Goal: Task Accomplishment & Management: Use online tool/utility

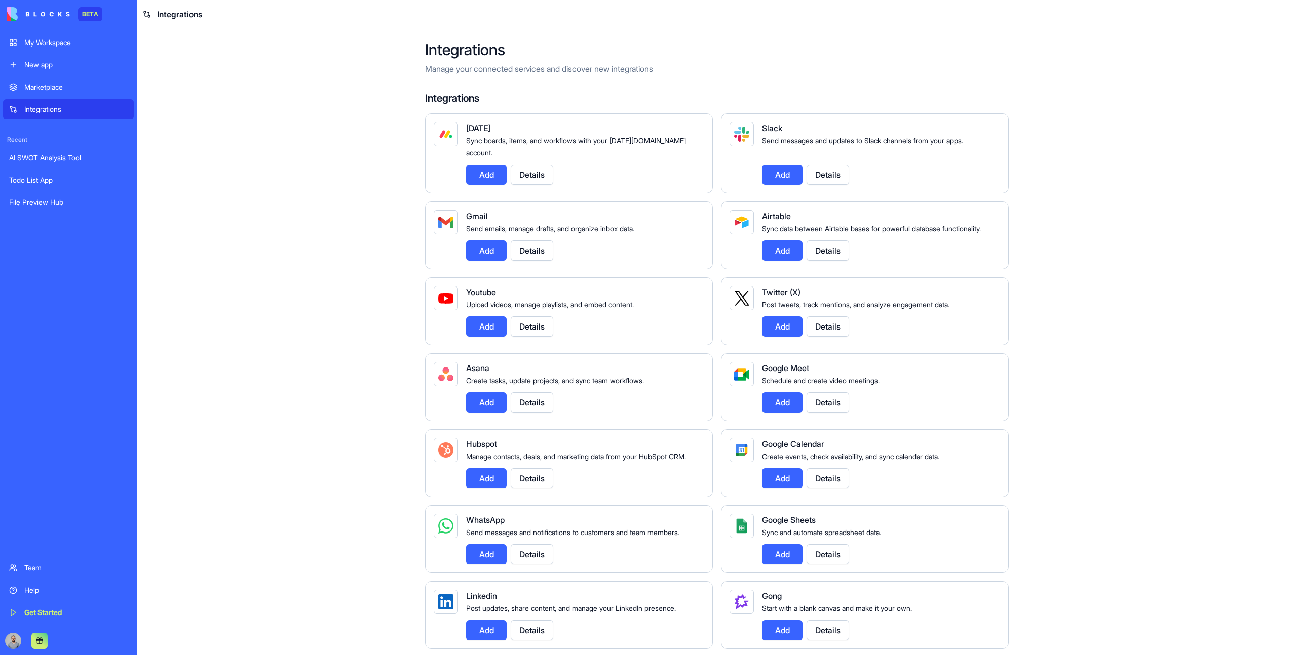
click at [64, 43] on div "My Workspace" at bounding box center [75, 42] width 103 height 10
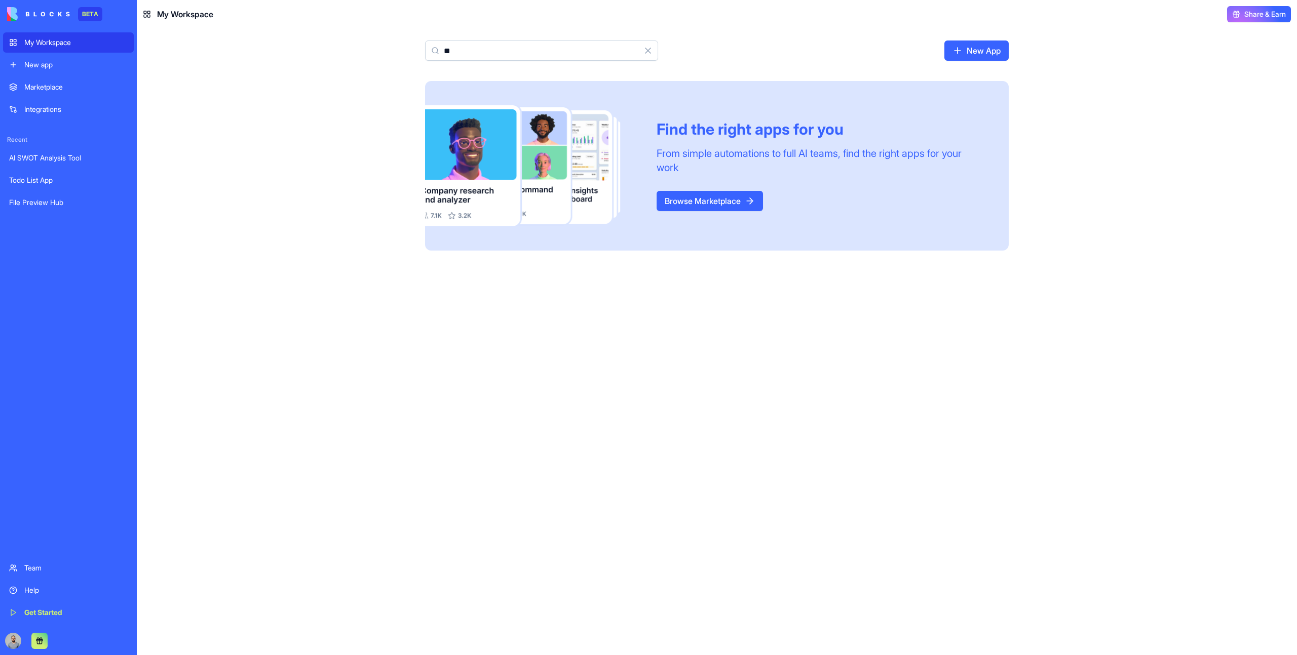
type input "*"
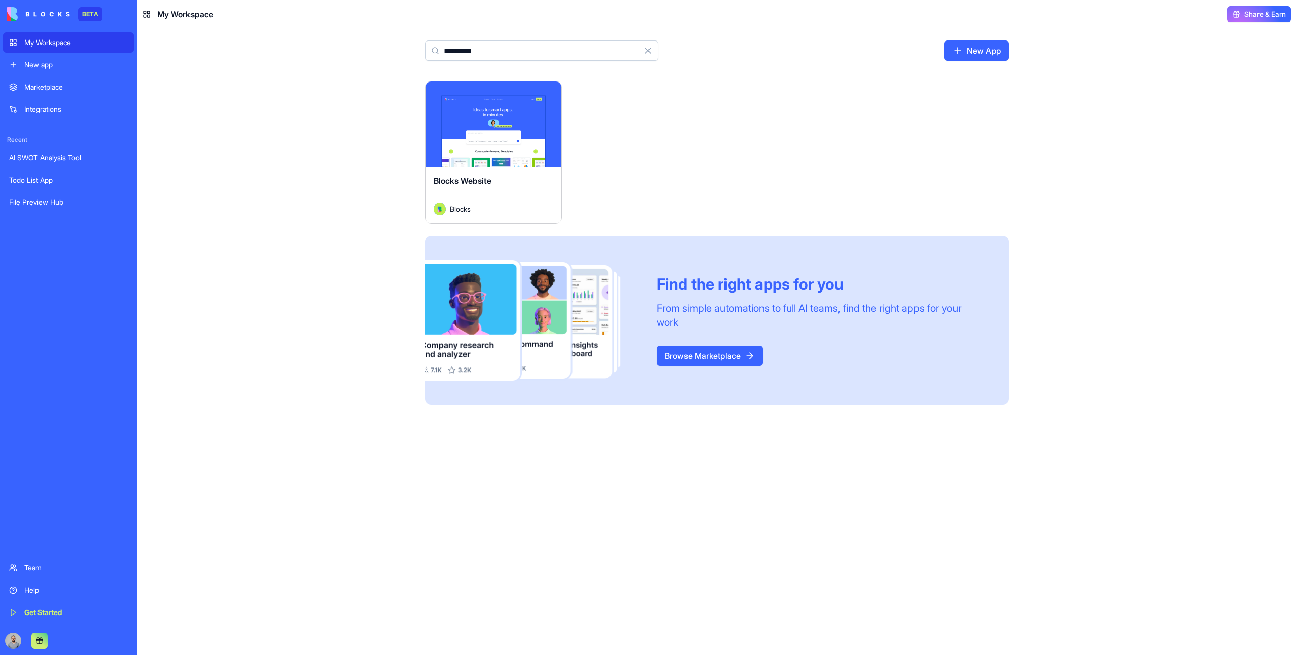
type input "*********"
click at [478, 140] on div "Launch" at bounding box center [493, 124] width 136 height 85
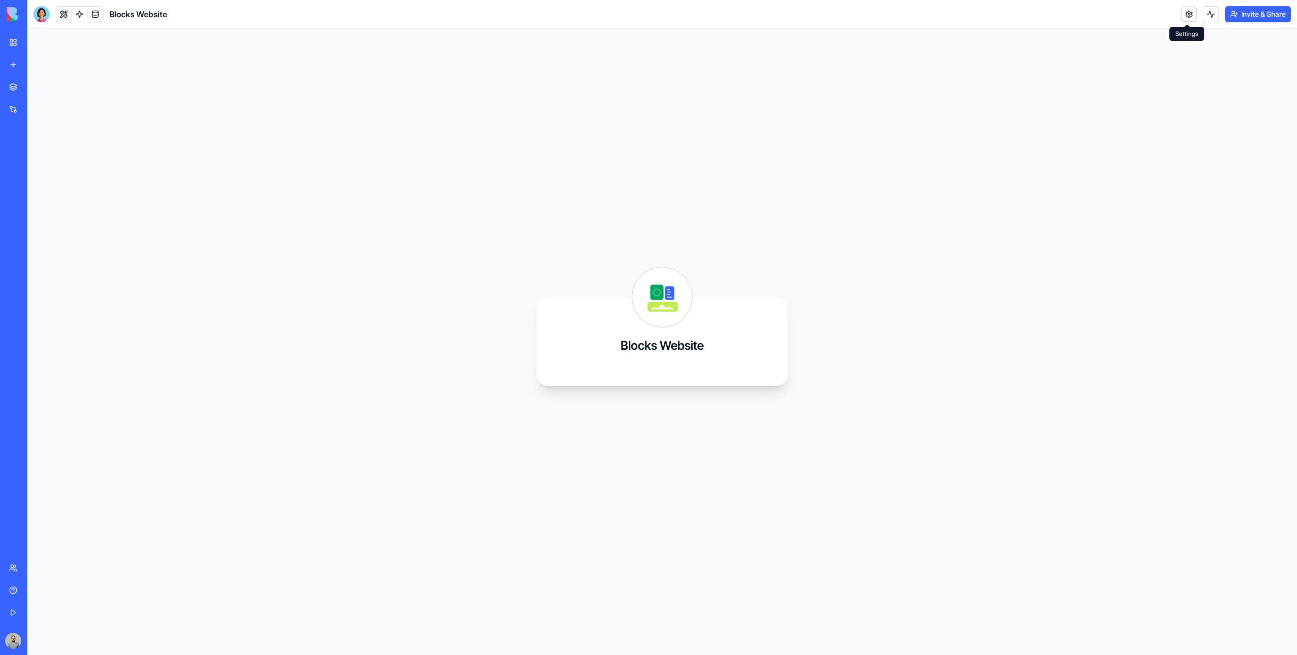
click at [1192, 12] on link at bounding box center [1188, 14] width 15 height 15
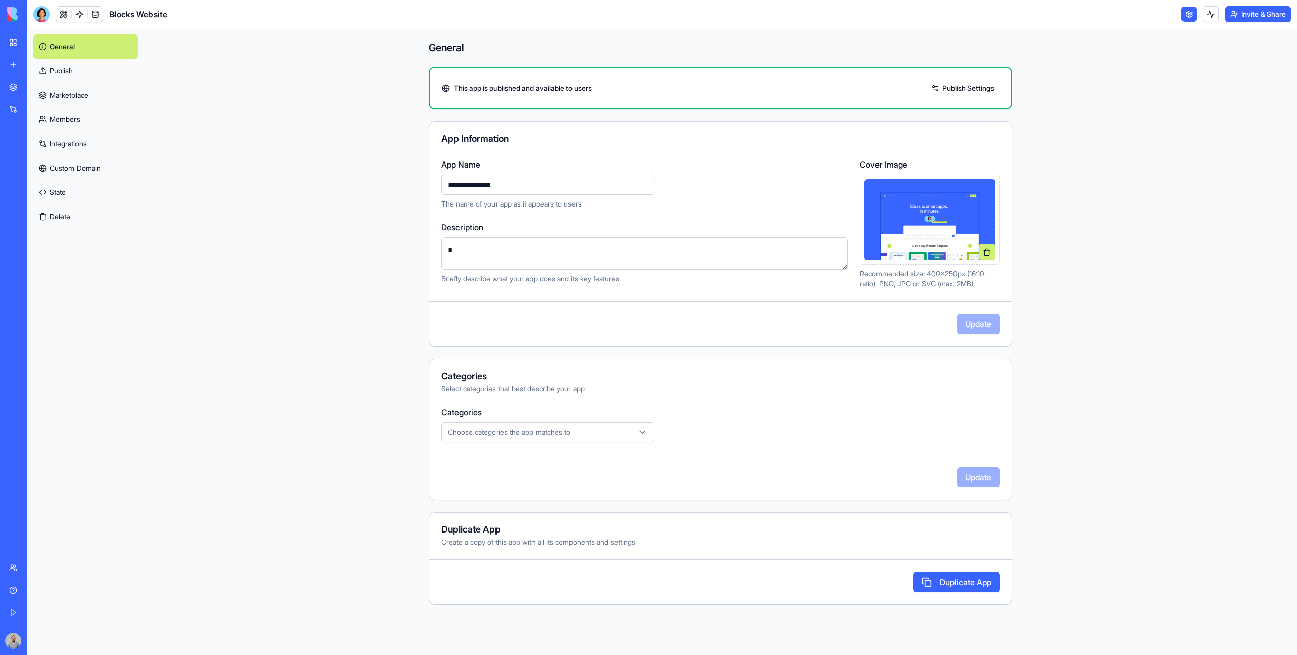
click at [91, 186] on link "State" at bounding box center [85, 192] width 104 height 24
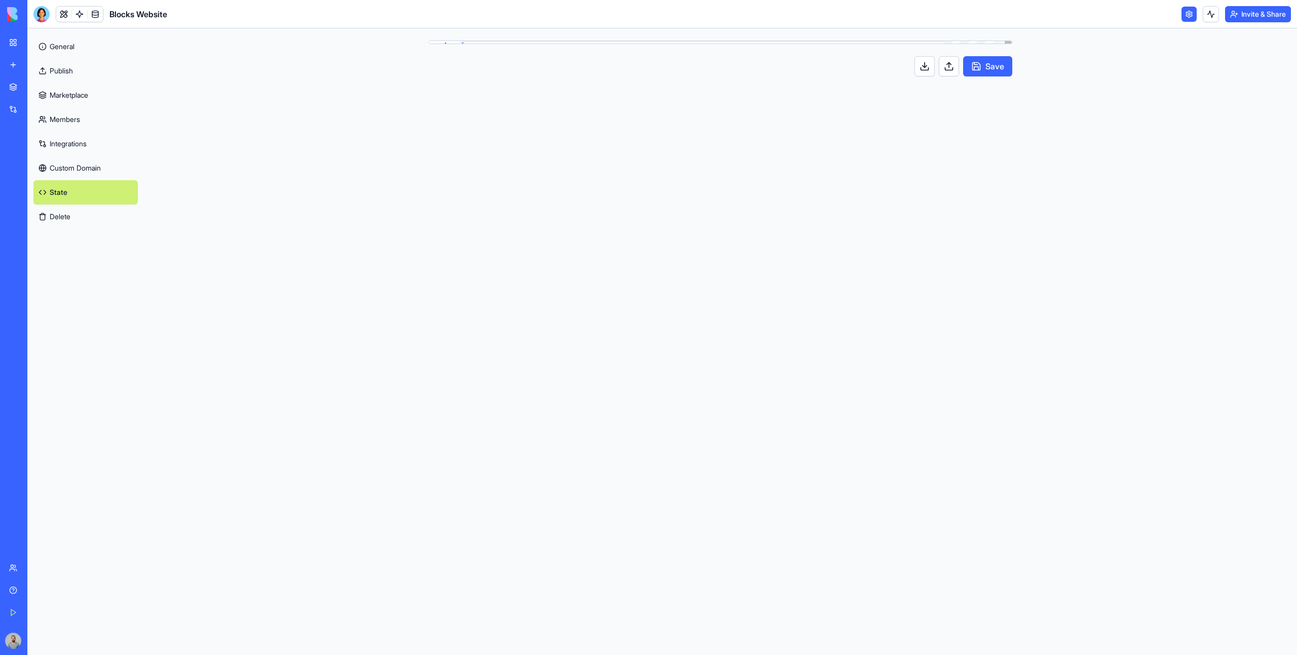
scroll to position [91, 0]
click at [65, 18] on link at bounding box center [63, 14] width 15 height 15
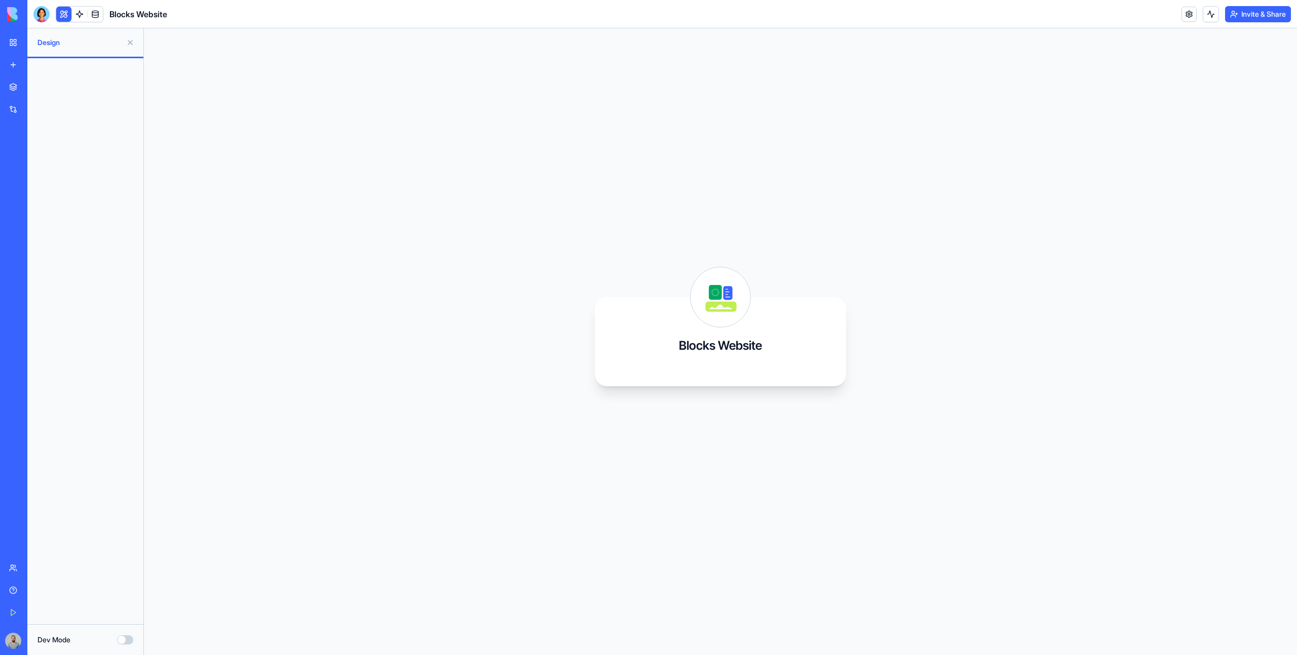
click at [1050, 16] on header "Blocks Website Invite & Share" at bounding box center [661, 14] width 1269 height 28
click at [1253, 20] on html "BETA My Workspace New app Marketplace Integrations Recent AI SWOT Analysis Tool…" at bounding box center [648, 327] width 1297 height 655
click at [1238, 92] on span "Switch to old builder" at bounding box center [1247, 90] width 65 height 10
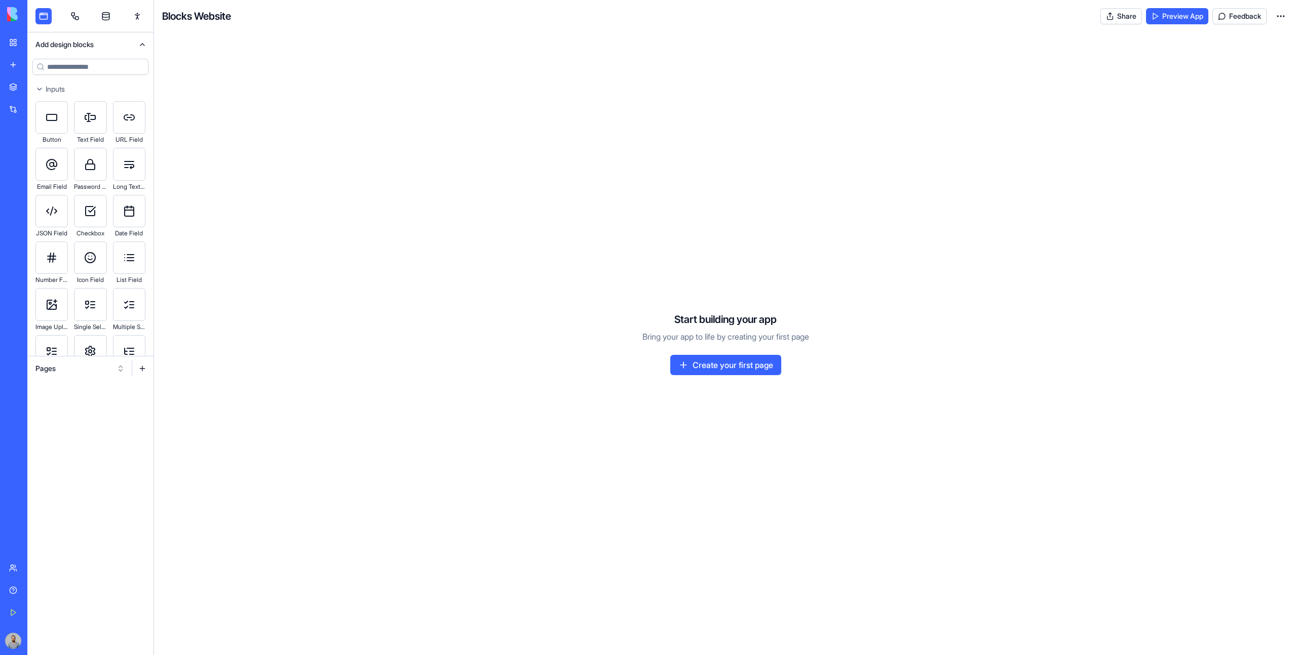
click at [56, 364] on button "Pages" at bounding box center [79, 369] width 99 height 16
click at [69, 424] on div "Websites" at bounding box center [80, 422] width 96 height 16
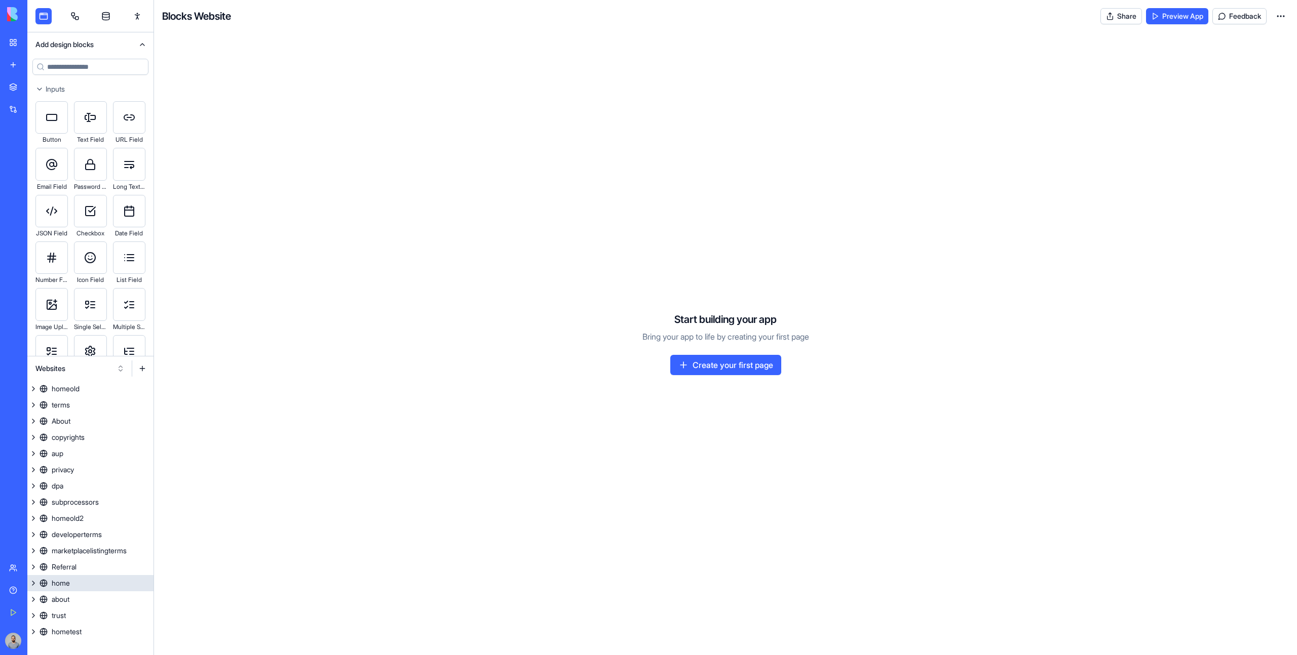
click at [97, 583] on link "home" at bounding box center [90, 583] width 126 height 16
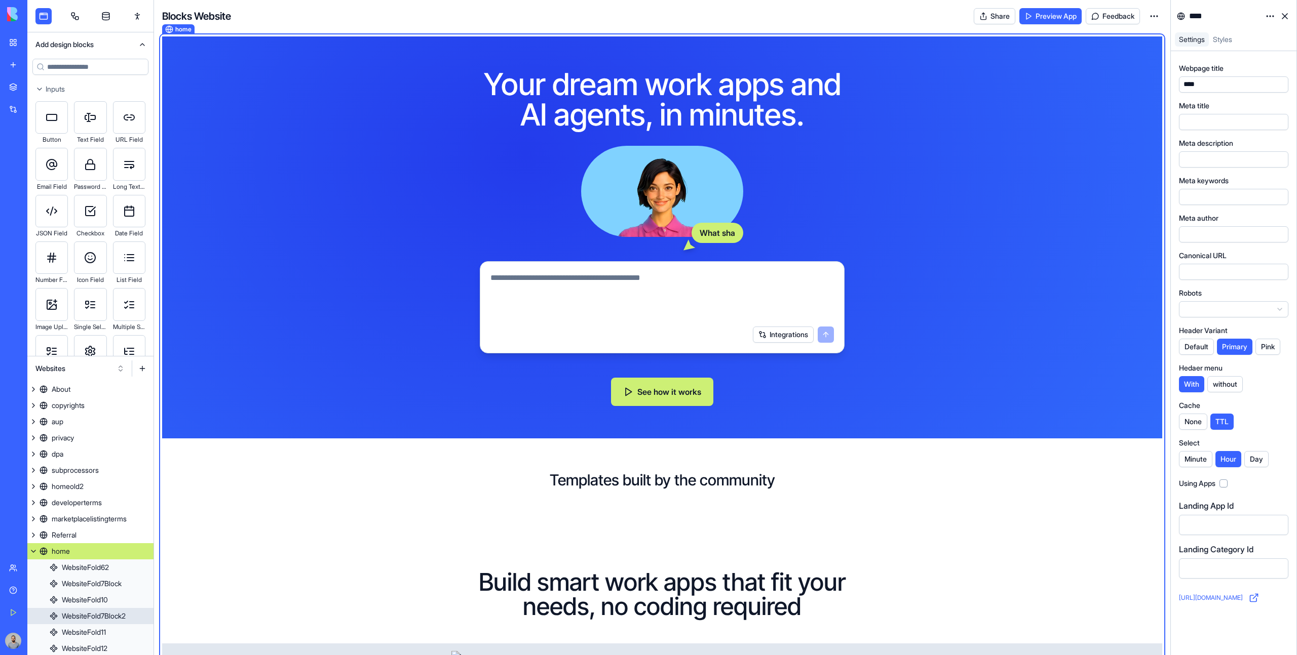
scroll to position [65, 0]
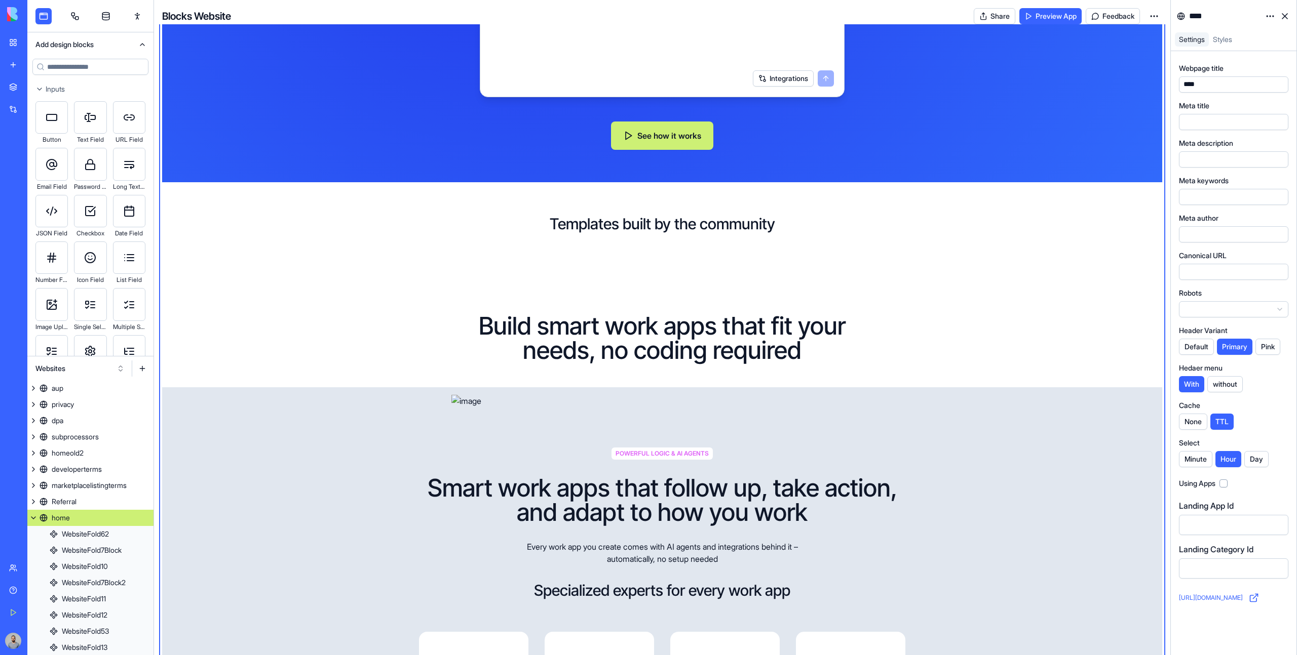
click at [954, 440] on div "Build smart work apps that fit your needs, no coding required" at bounding box center [662, 361] width 1000 height 158
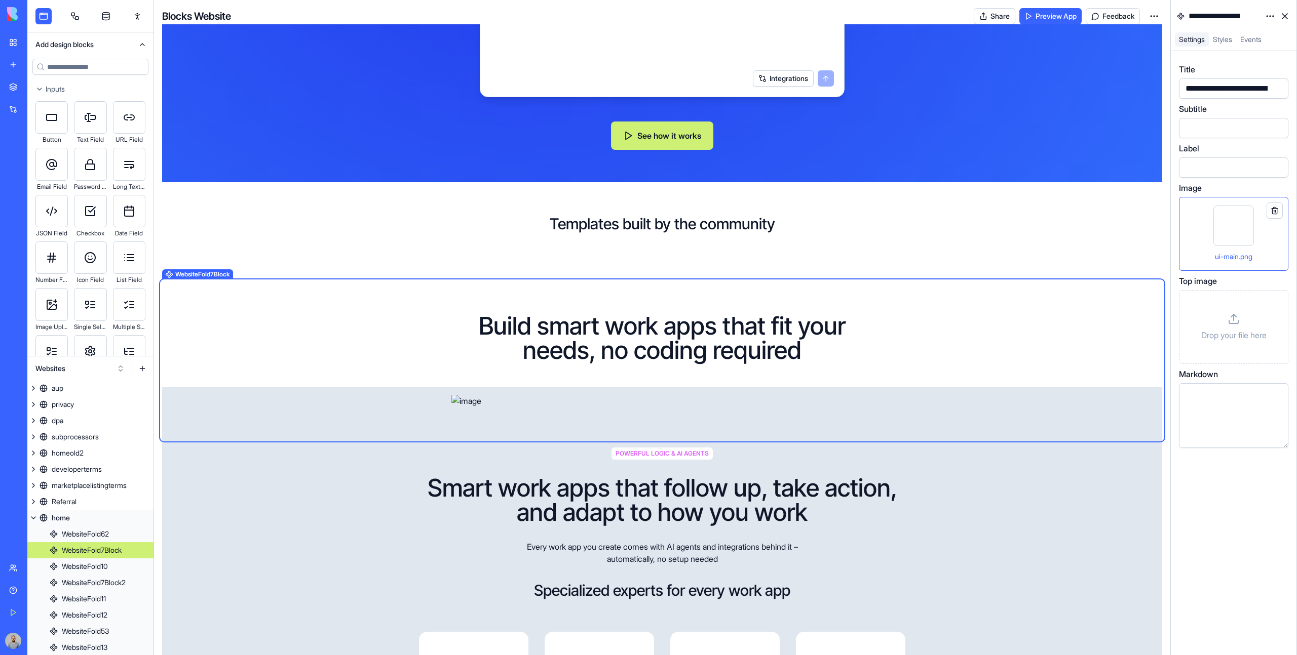
scroll to position [220, 0]
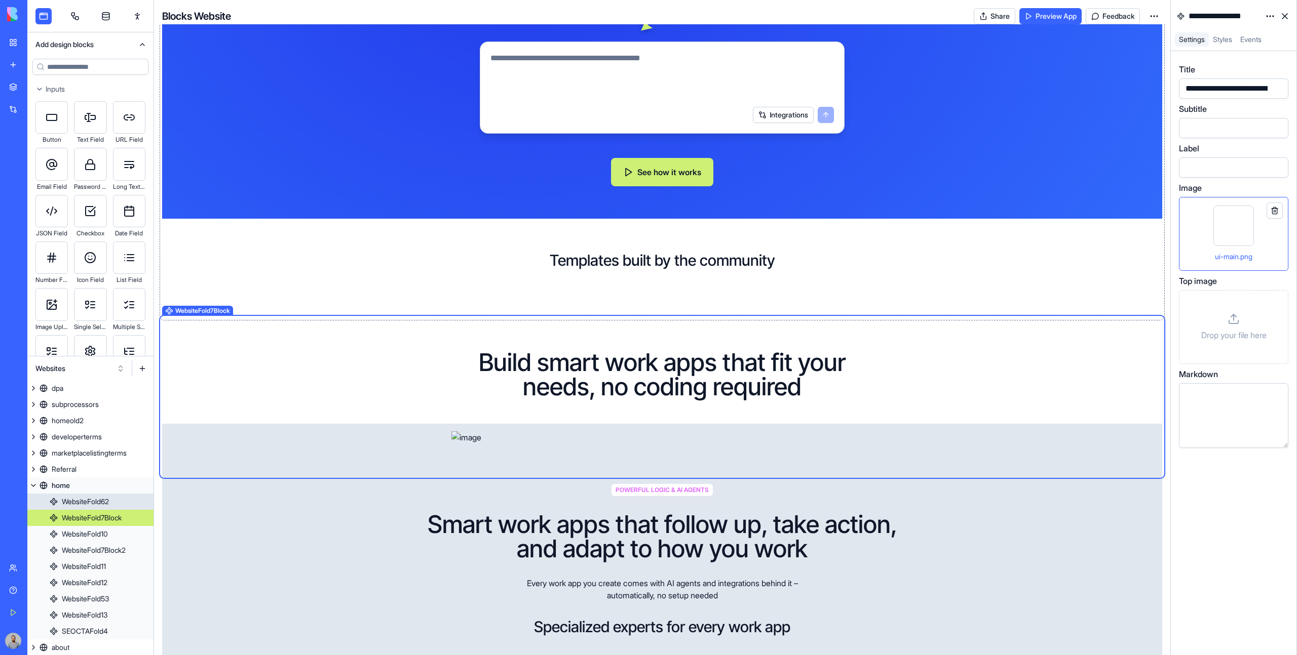
click at [976, 235] on div "Templates built by the community" at bounding box center [661, 260] width 967 height 83
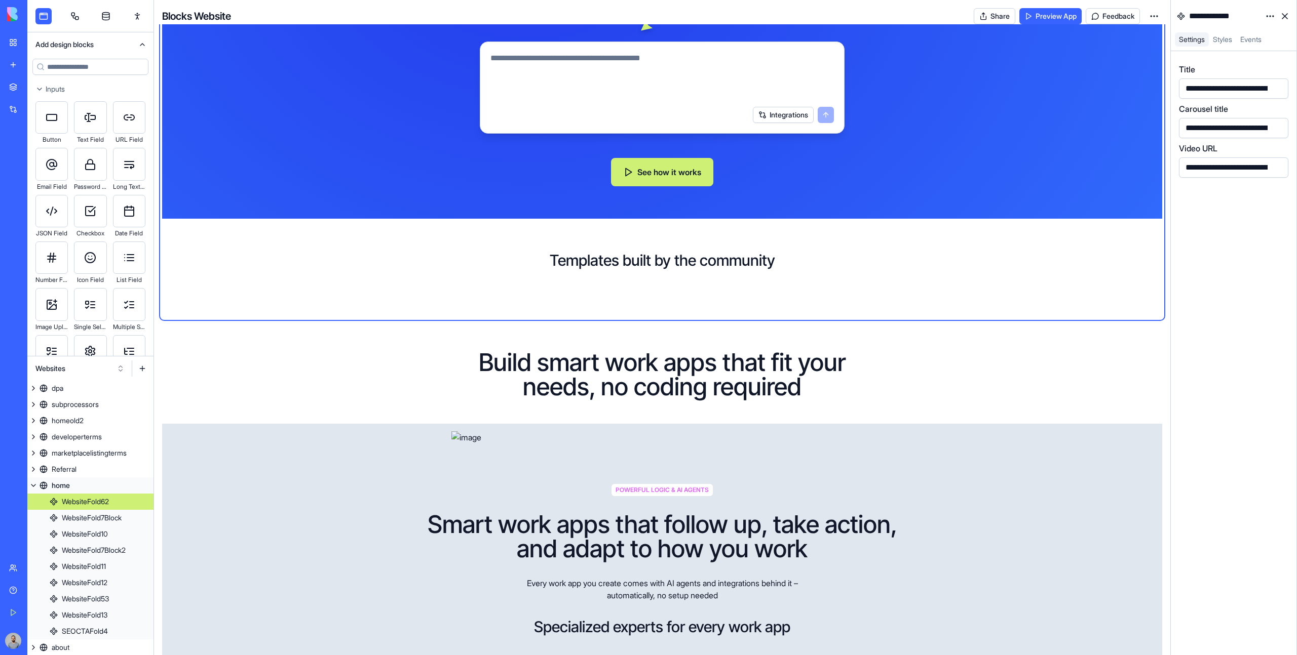
scroll to position [82, 0]
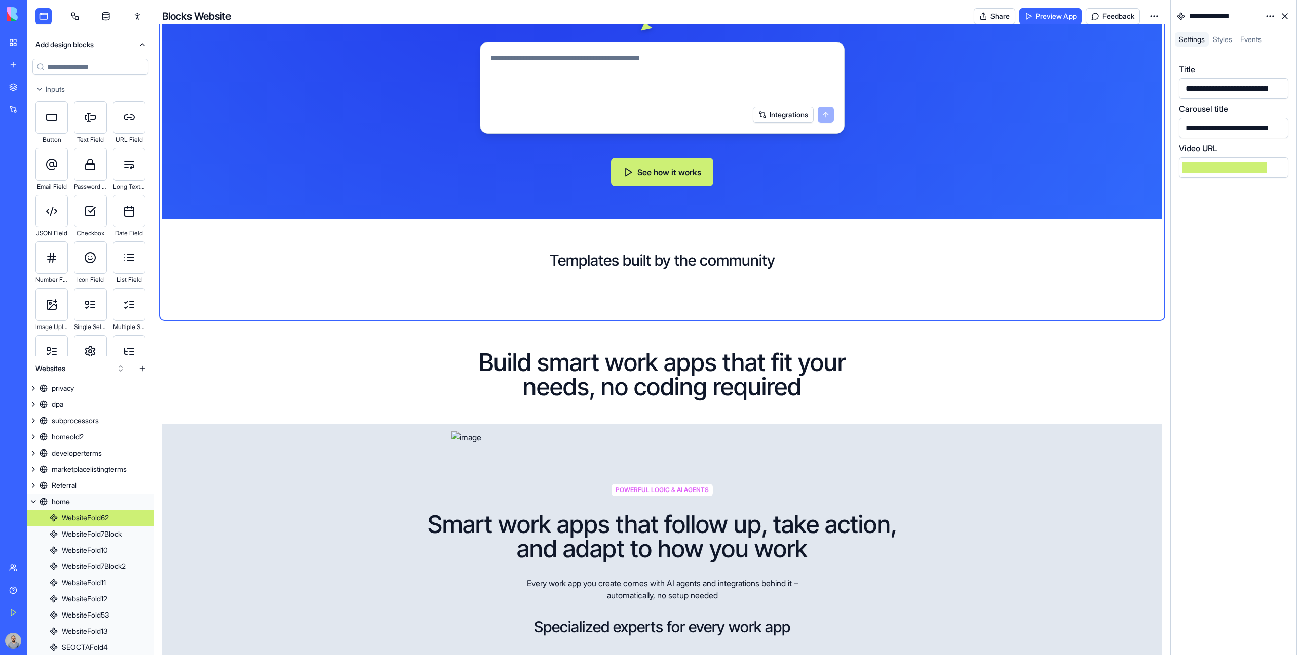
click at [1269, 17] on html "BETA My Workspace New app Marketplace Integrations Recent AI SWOT Analysis Tool…" at bounding box center [648, 327] width 1297 height 655
click at [1264, 32] on div "State" at bounding box center [1245, 37] width 60 height 16
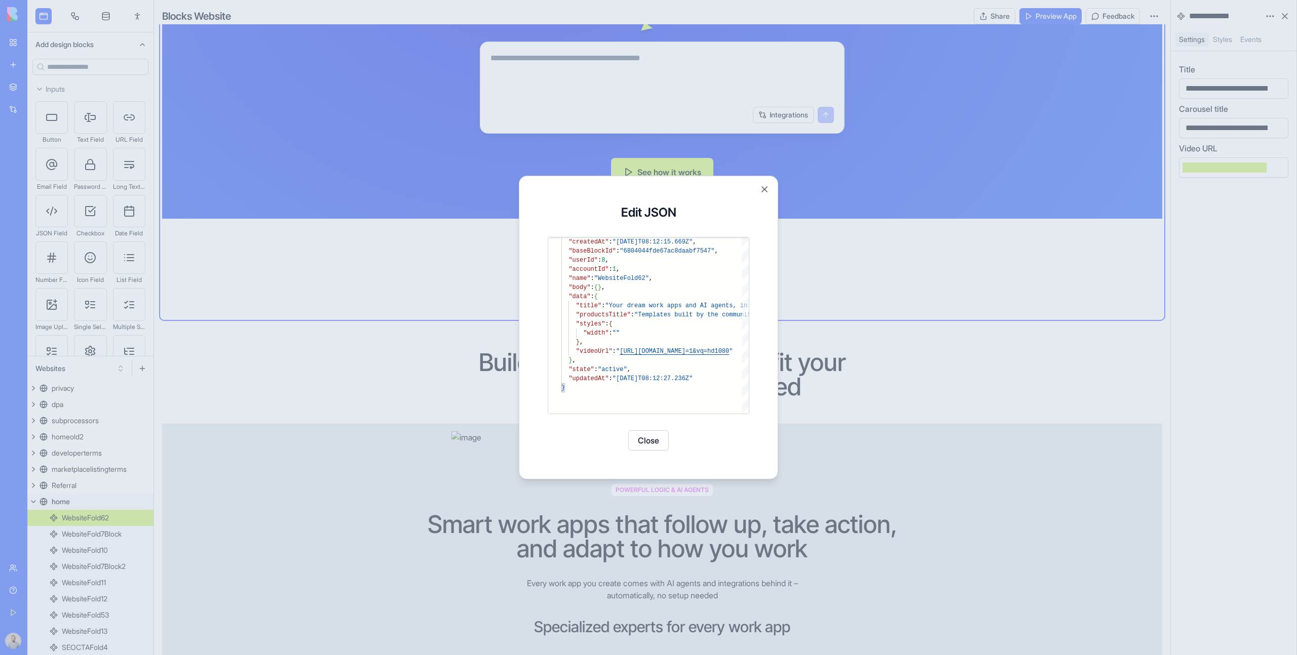
click at [815, 304] on div at bounding box center [648, 327] width 1297 height 655
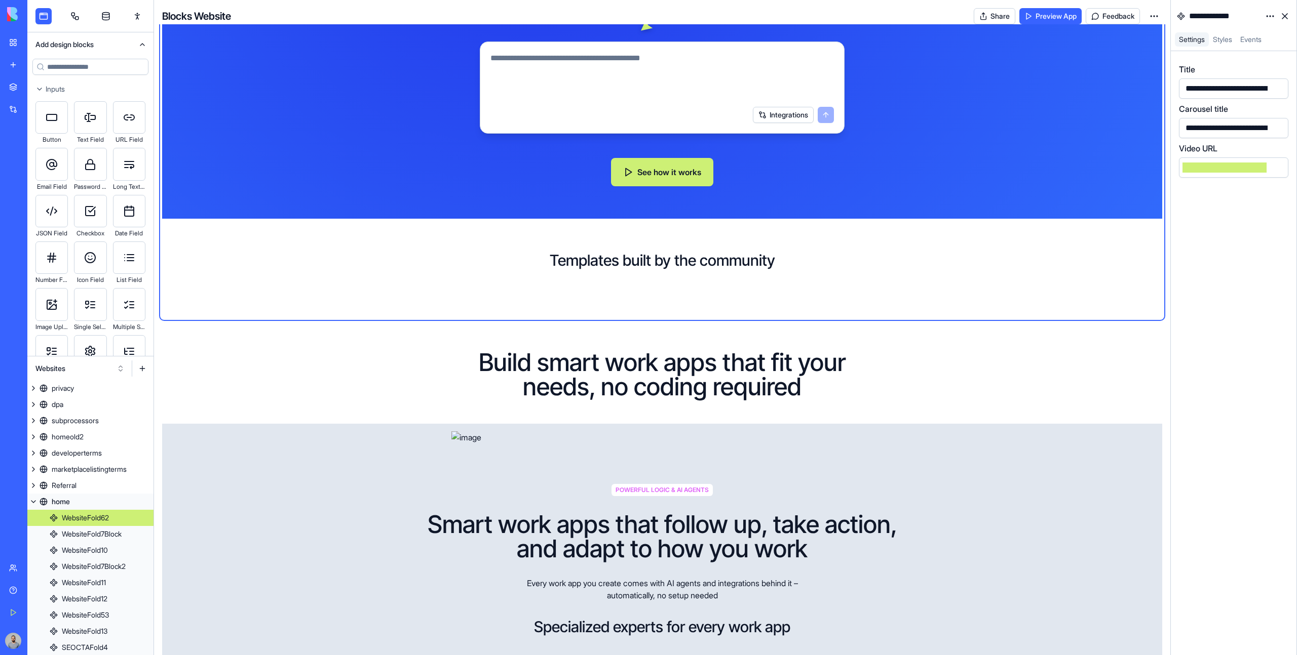
click at [1211, 263] on div "**********" at bounding box center [1233, 353] width 109 height 580
click at [1211, 172] on div "**********" at bounding box center [1124, 167] width 285 height 11
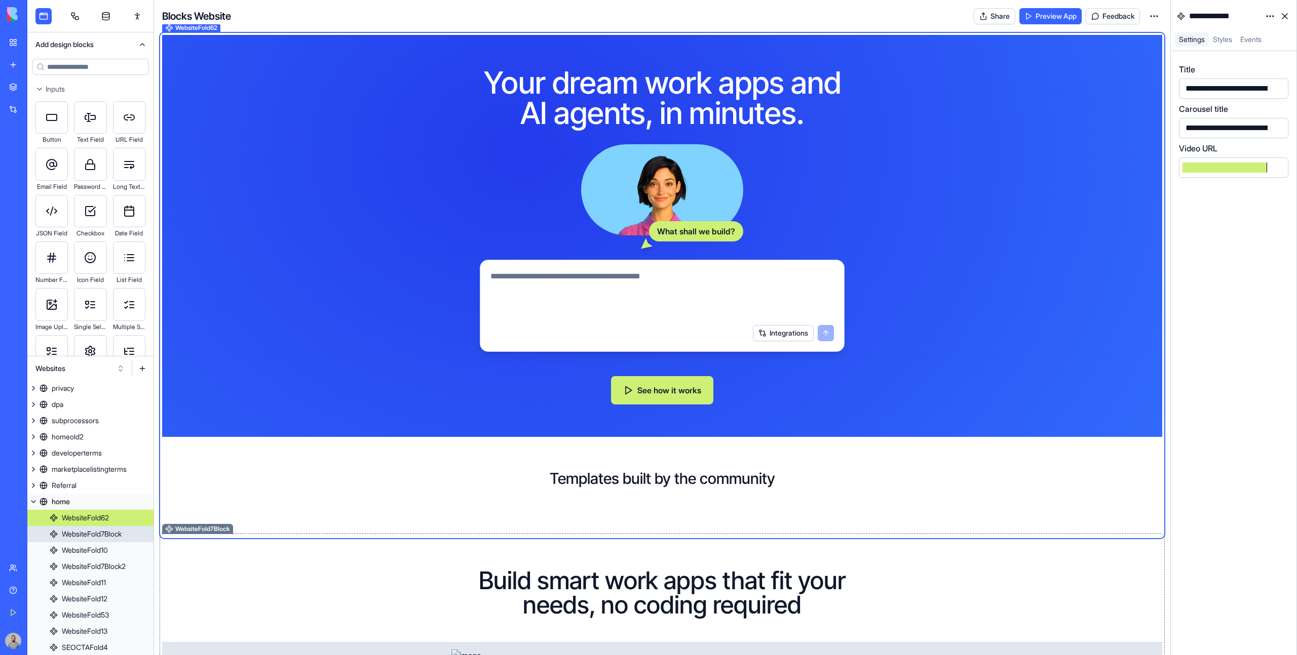
scroll to position [0, 0]
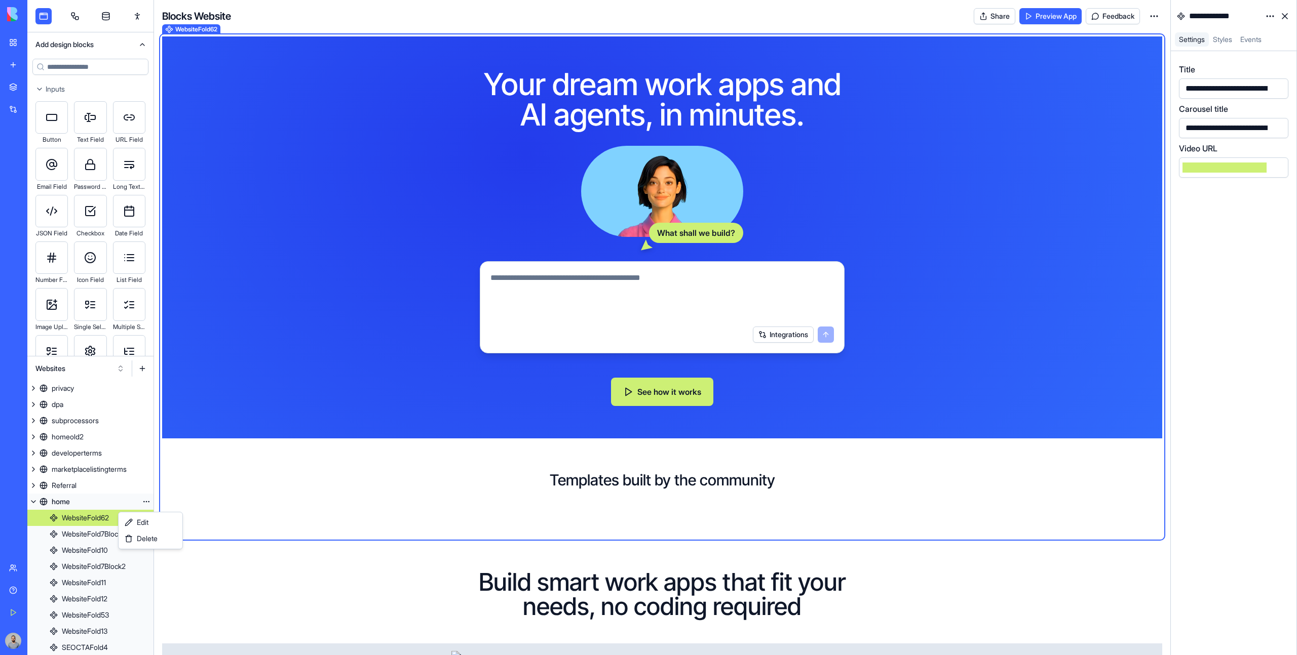
click at [144, 502] on html "BETA My Workspace New app Marketplace Integrations Recent AI SWOT Analysis Tool…" at bounding box center [648, 327] width 1297 height 655
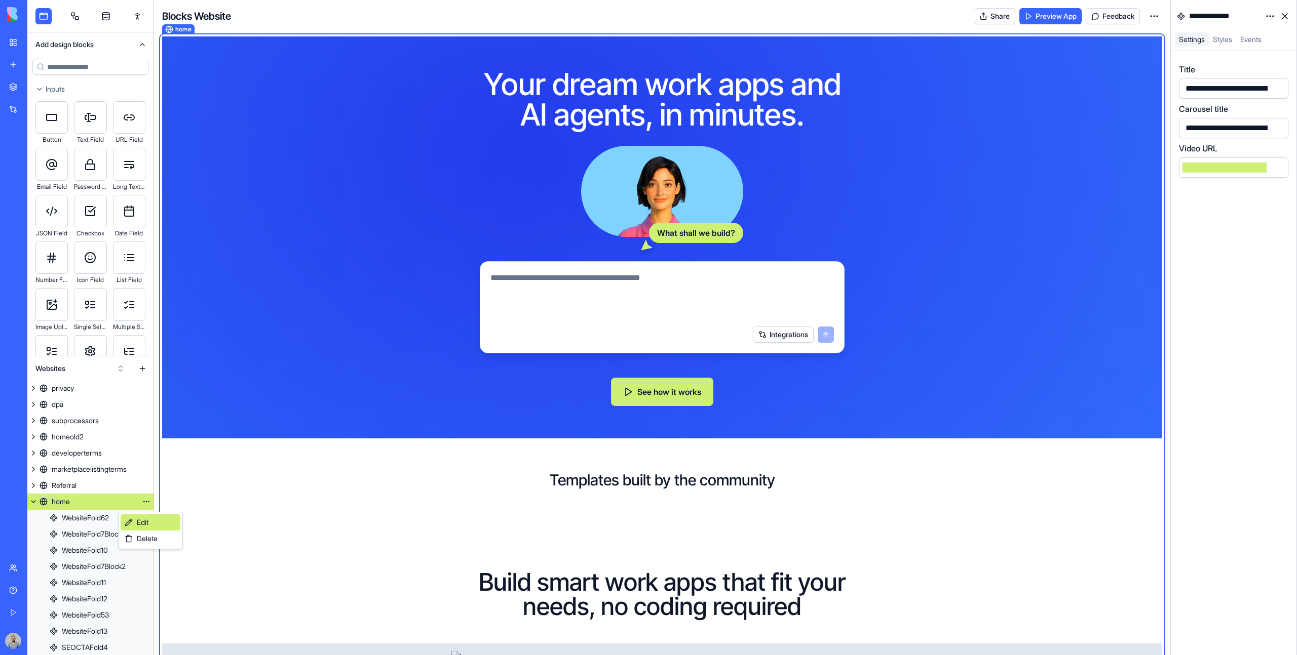
click at [145, 515] on link "Edit" at bounding box center [151, 523] width 60 height 16
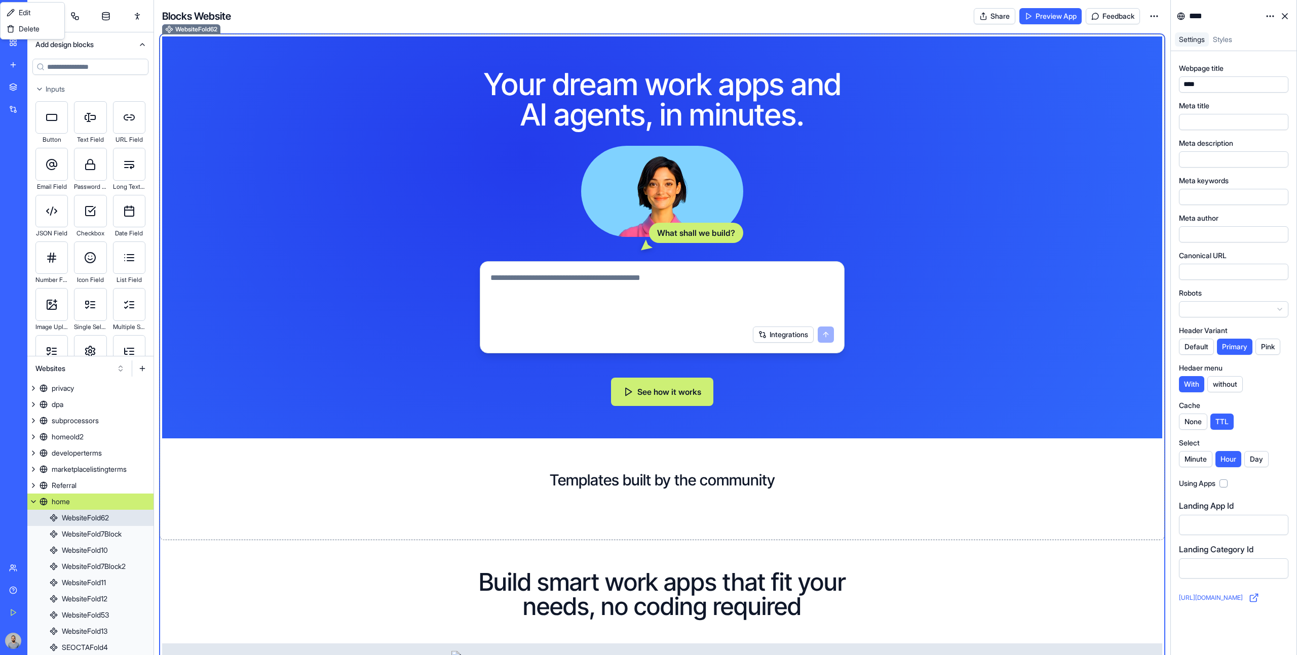
scroll to position [65, 0]
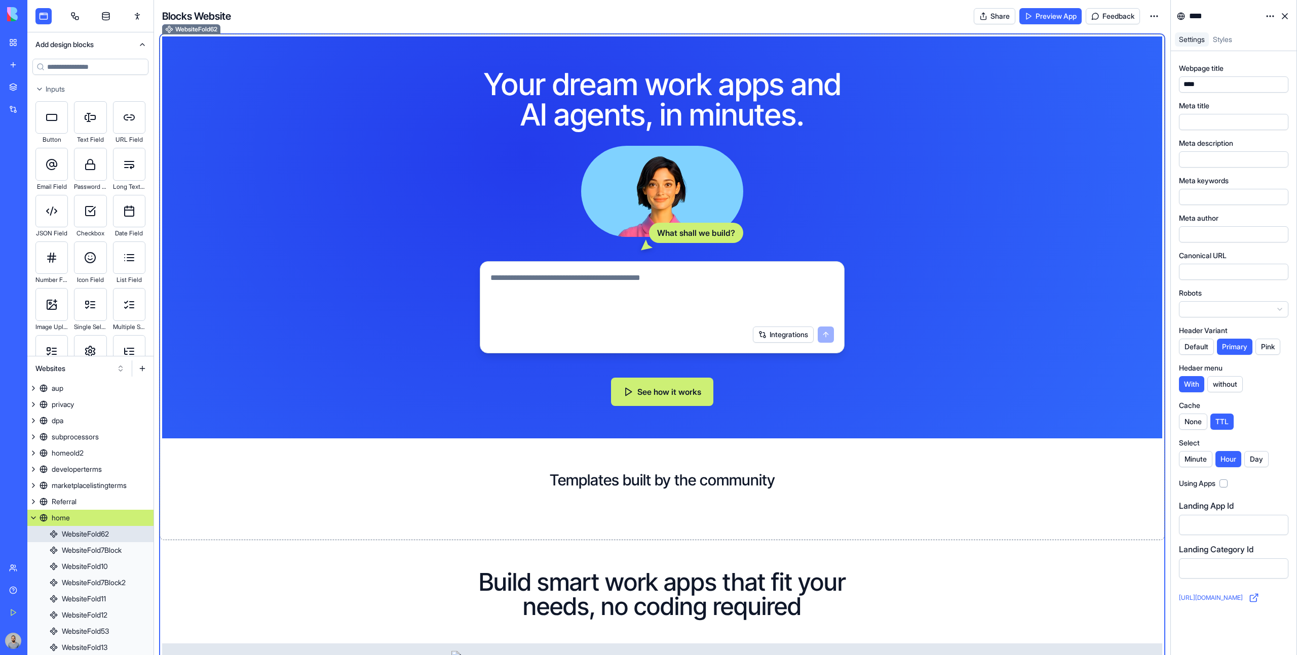
click at [1110, 438] on div "Your dream work apps and AI agents, in minutes. What shall we build? Integratio…" at bounding box center [662, 237] width 1000 height 402
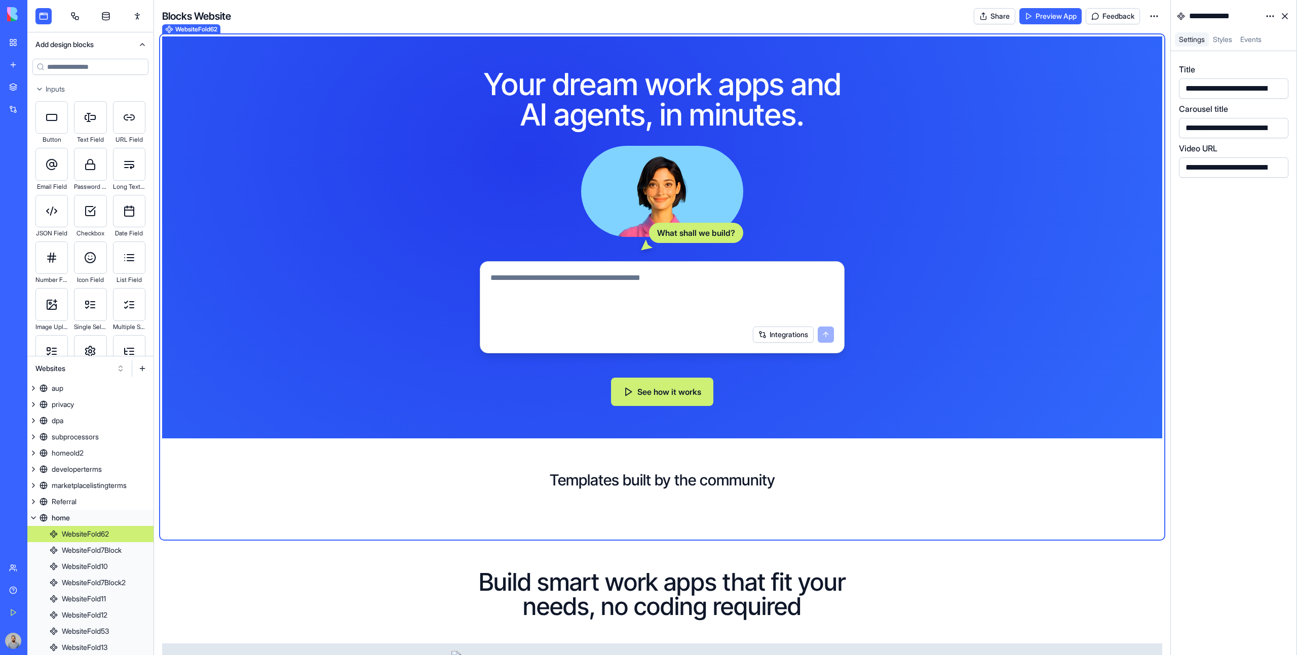
scroll to position [82, 0]
click at [31, 506] on button at bounding box center [33, 502] width 12 height 16
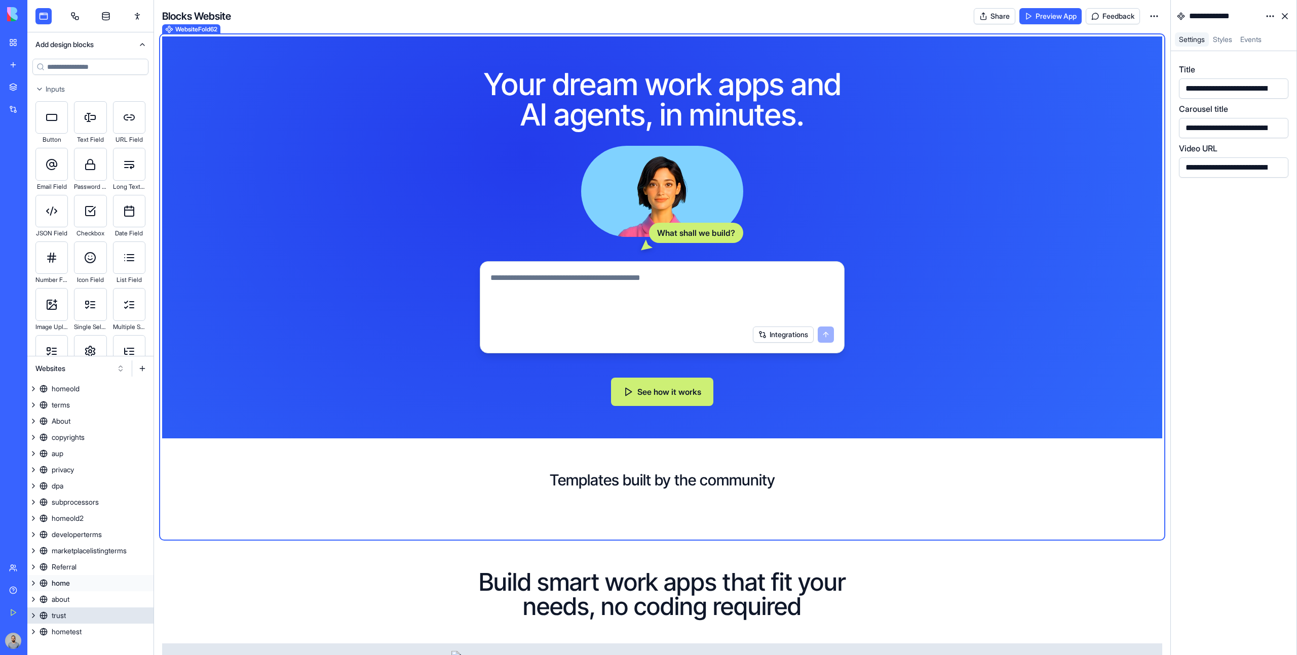
click at [76, 621] on link "trust" at bounding box center [90, 616] width 126 height 16
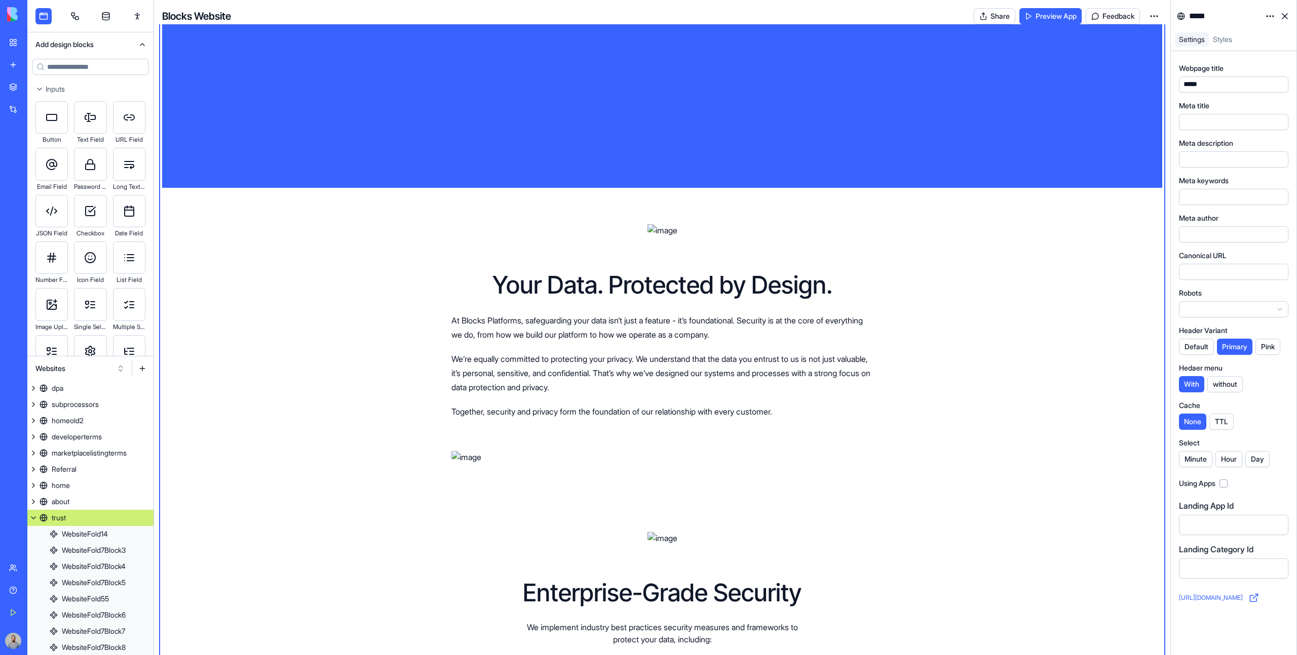
scroll to position [503, 0]
click at [539, 427] on div "Your Data. Protected by Design. At Blocks Platforms, safeguarding your data isn…" at bounding box center [662, 344] width 454 height 239
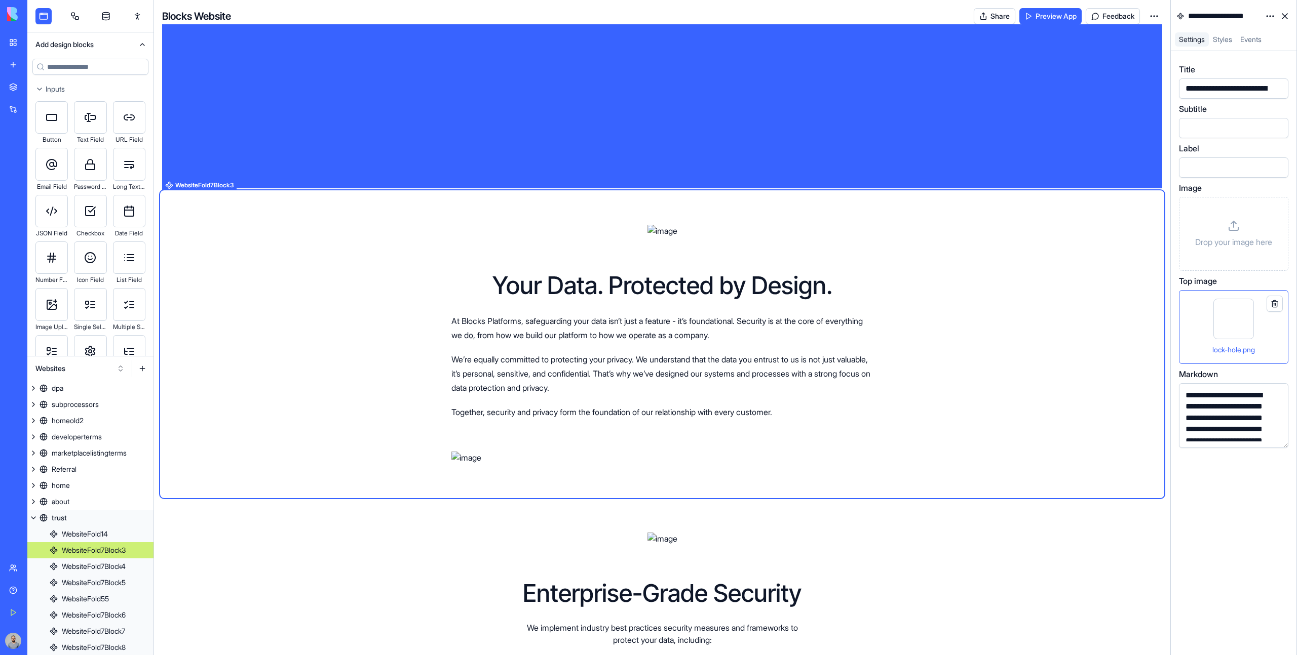
scroll to position [130, 0]
click at [1269, 16] on html "BETA My Workspace New app Marketplace Integrations Recent AI SWOT Analysis Tool…" at bounding box center [648, 327] width 1297 height 655
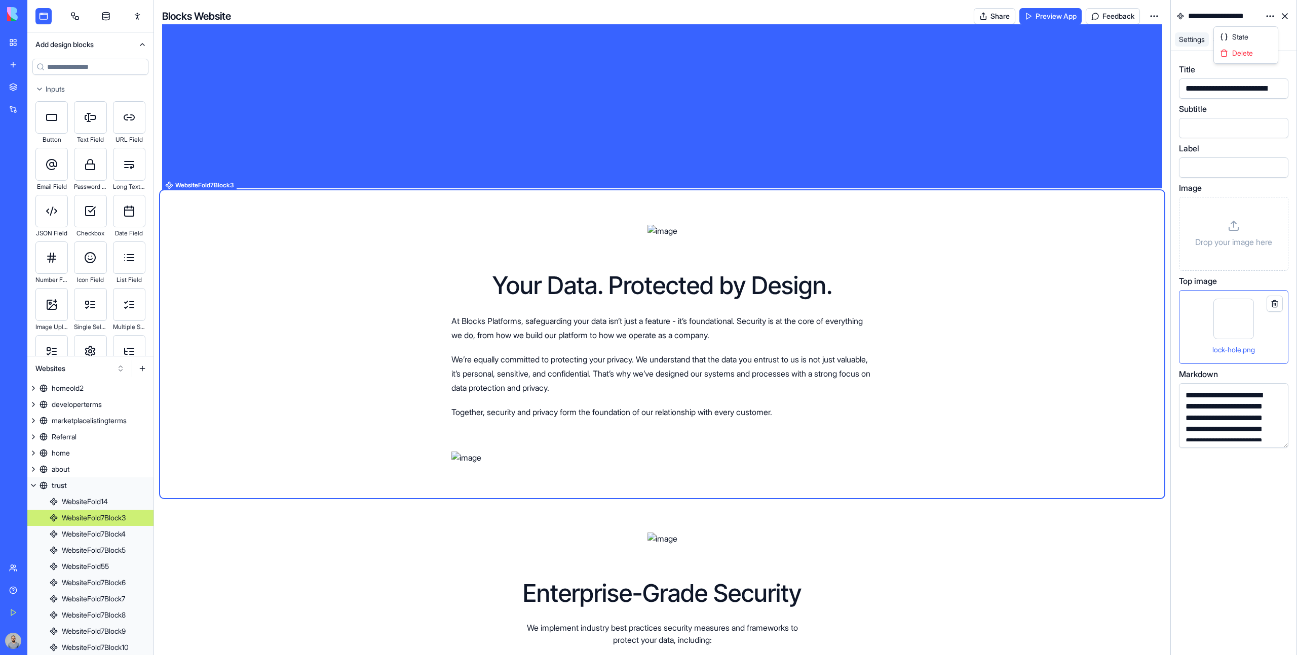
click at [1207, 416] on html "BETA My Workspace New app Marketplace Integrations Recent AI SWOT Analysis Tool…" at bounding box center [648, 327] width 1297 height 655
click at [1216, 412] on div "**********" at bounding box center [1224, 452] width 85 height 125
click at [1271, 20] on html "BETA My Workspace New app Marketplace Integrations Recent AI SWOT Analysis Tool…" at bounding box center [648, 327] width 1297 height 655
click at [1265, 30] on div "State" at bounding box center [1245, 37] width 60 height 16
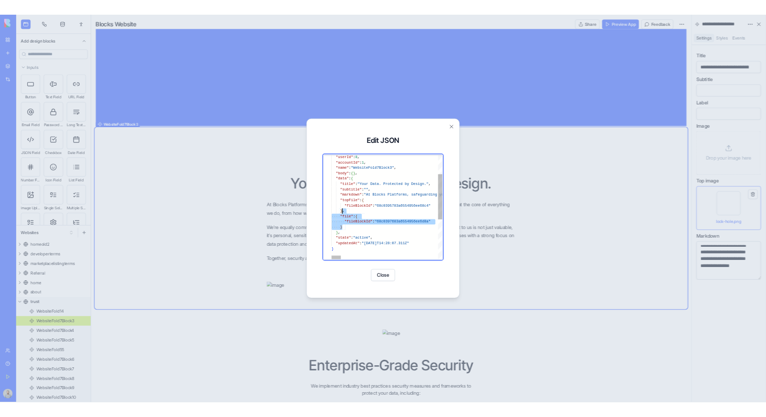
scroll to position [27, 18]
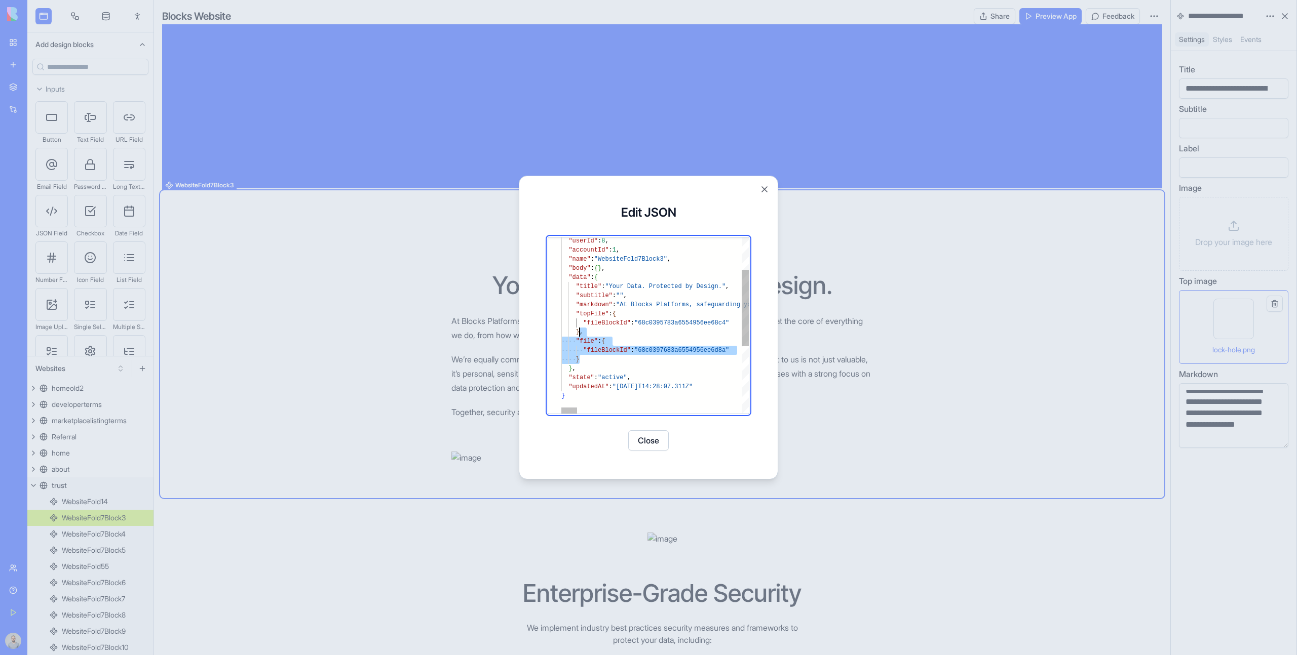
drag, startPoint x: 597, startPoint y: 356, endPoint x: 581, endPoint y: 334, distance: 27.1
type textarea "**********"
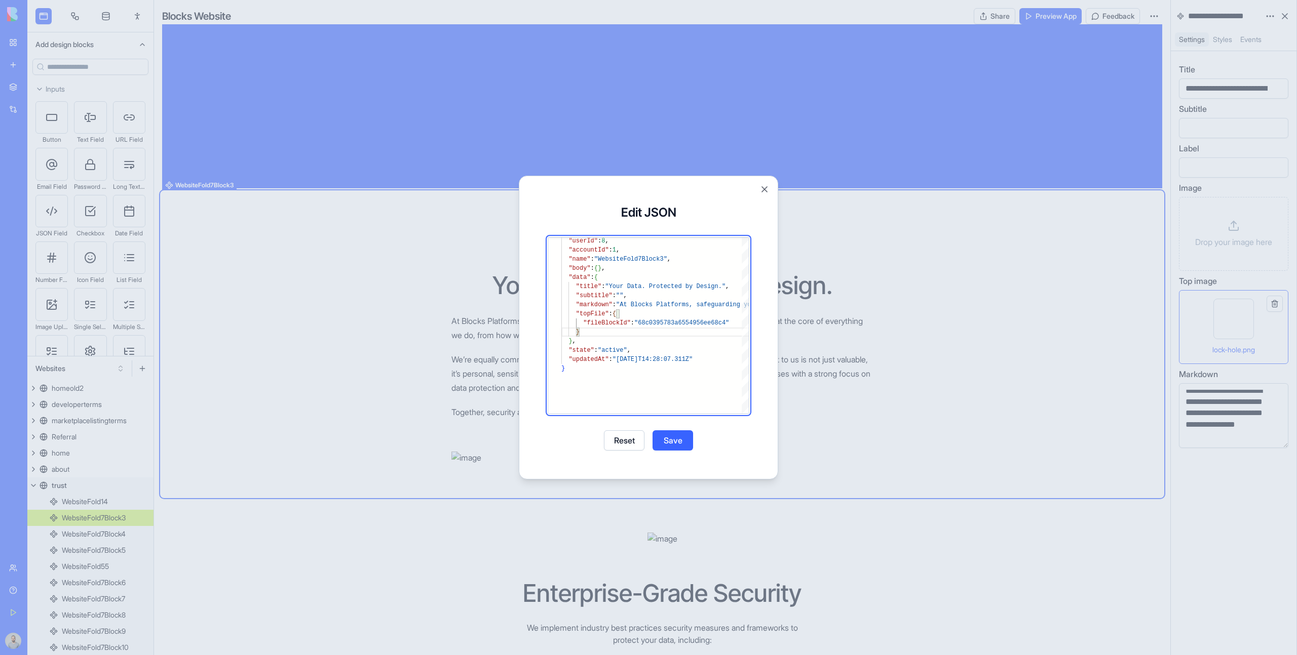
click at [669, 438] on button "Save" at bounding box center [672, 440] width 41 height 20
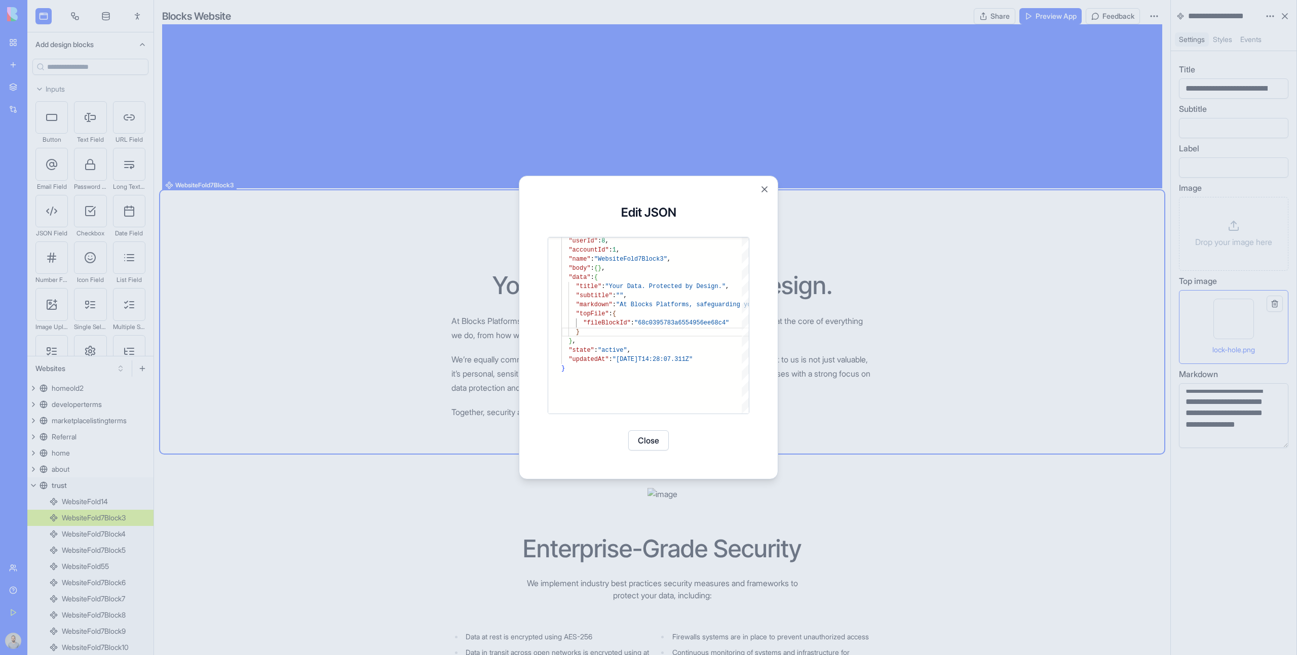
click at [651, 441] on button "Close" at bounding box center [648, 440] width 41 height 20
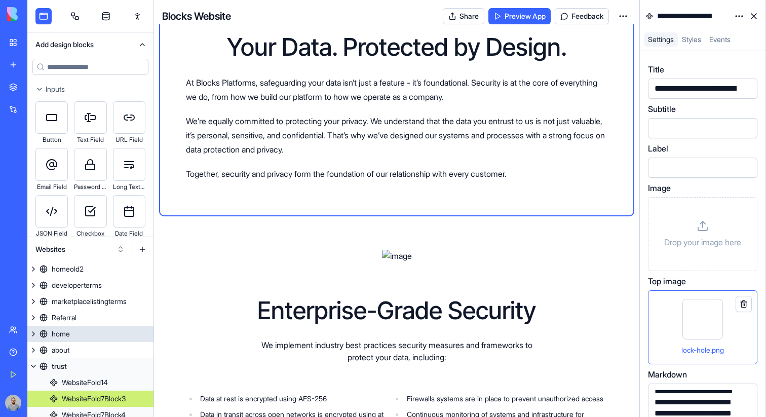
click at [100, 337] on link "home" at bounding box center [90, 334] width 126 height 16
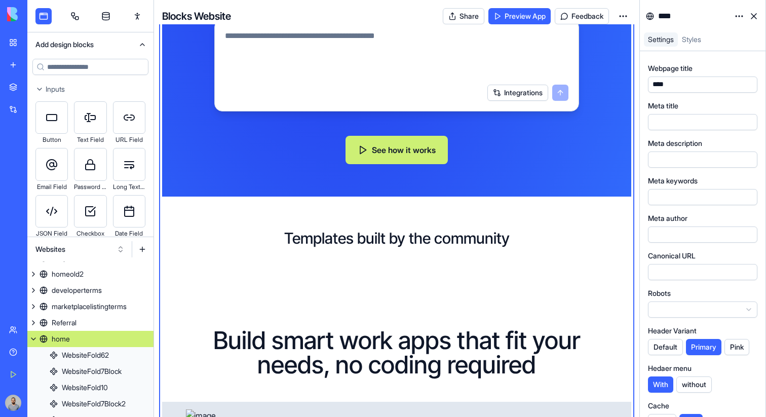
scroll to position [355, 0]
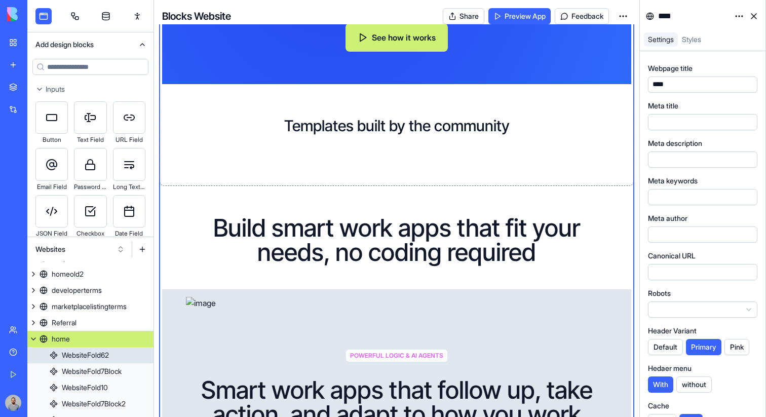
click at [535, 137] on div "Templates built by the community" at bounding box center [396, 125] width 437 height 83
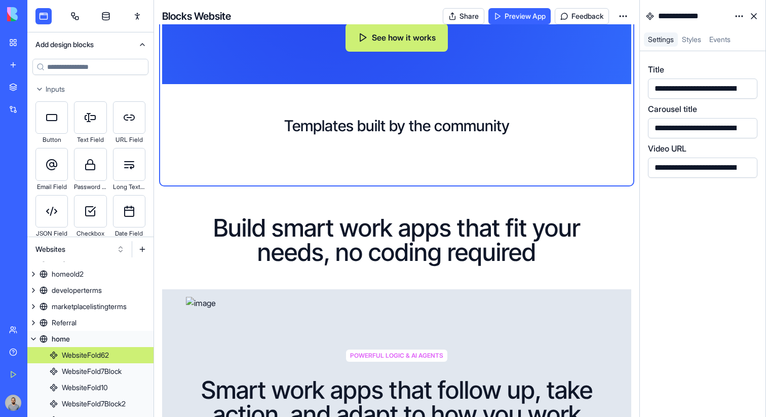
scroll to position [141, 0]
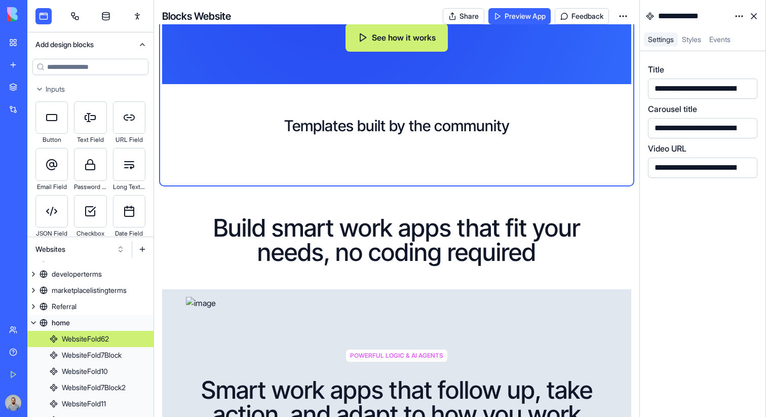
click at [699, 178] on div "**********" at bounding box center [702, 233] width 109 height 341
click at [423, 35] on button "See how it works" at bounding box center [396, 37] width 102 height 28
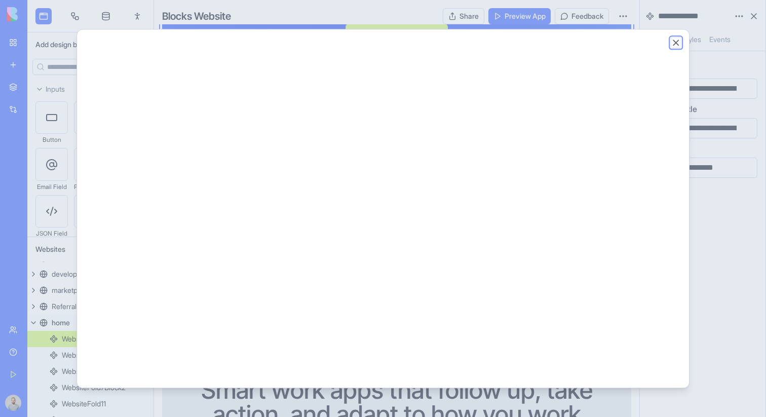
click at [679, 46] on button "Close" at bounding box center [676, 42] width 10 height 10
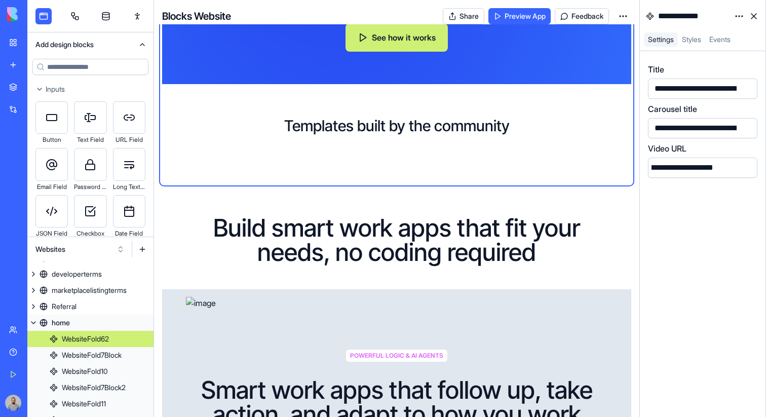
click at [693, 218] on div "**********" at bounding box center [702, 233] width 109 height 341
click at [703, 168] on div "**********" at bounding box center [661, 167] width 281 height 11
click at [703, 258] on div "**********" at bounding box center [702, 233] width 109 height 341
